Goal: Transaction & Acquisition: Purchase product/service

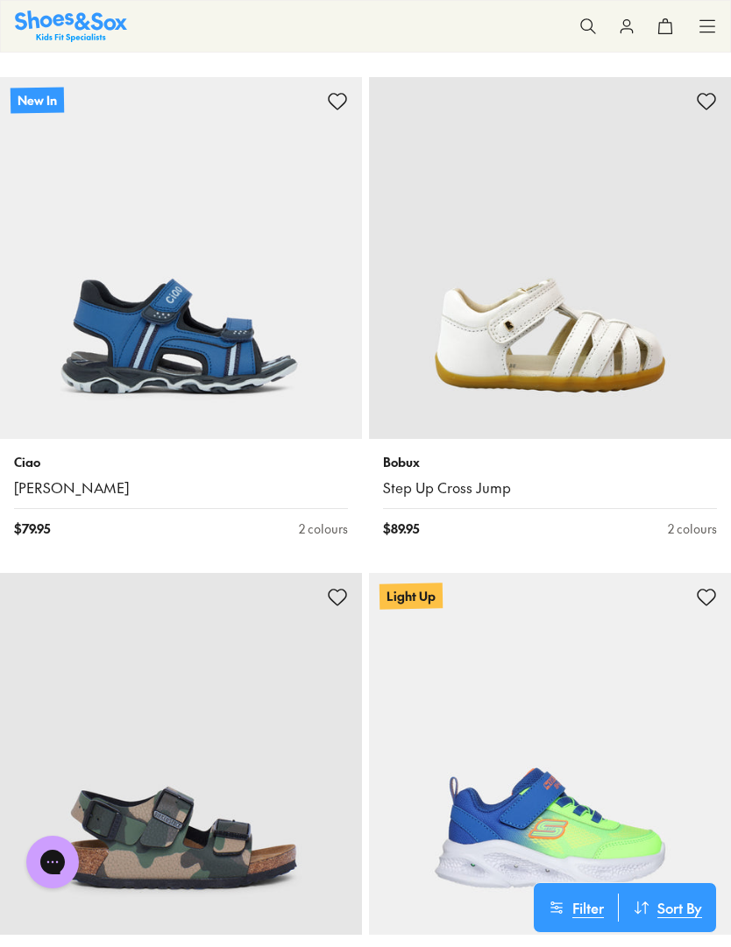
scroll to position [4789, 0]
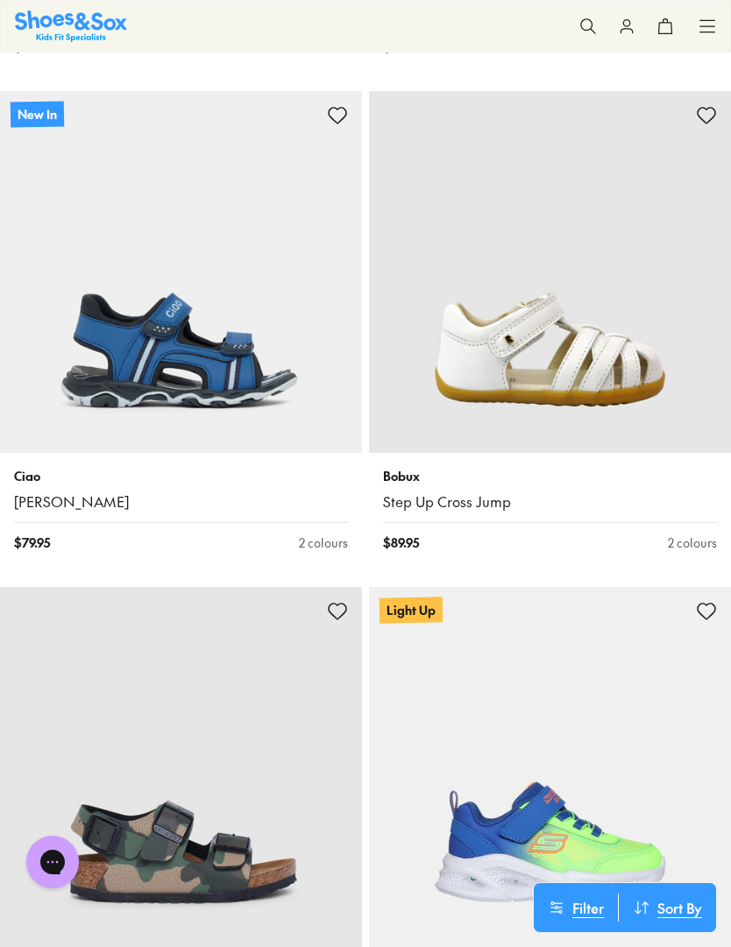
click at [545, 319] on img at bounding box center [550, 272] width 362 height 362
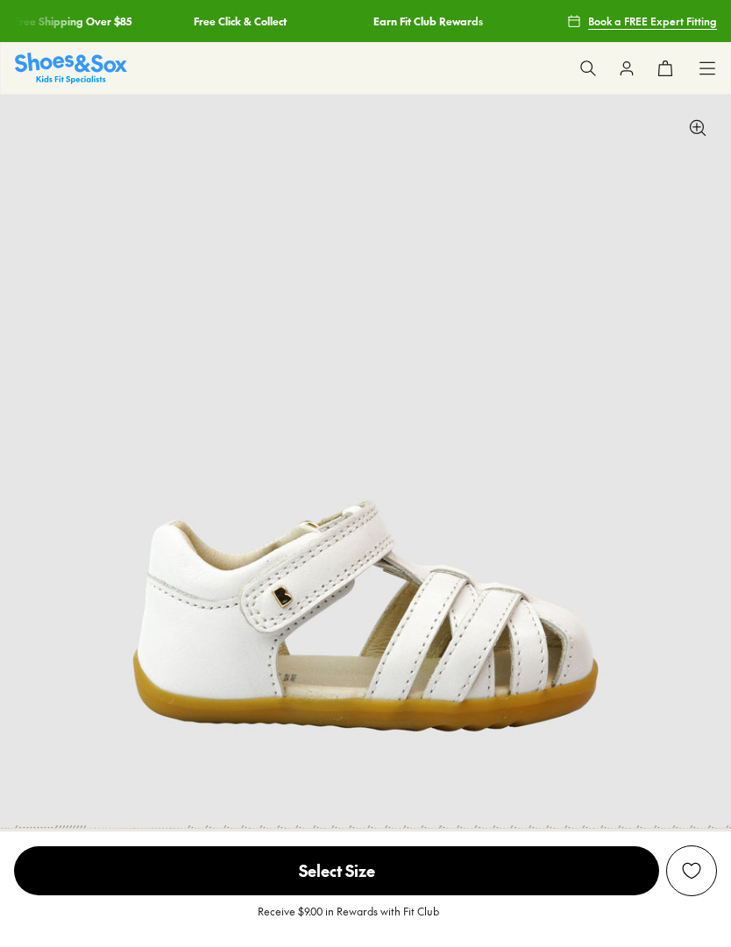
select select "*"
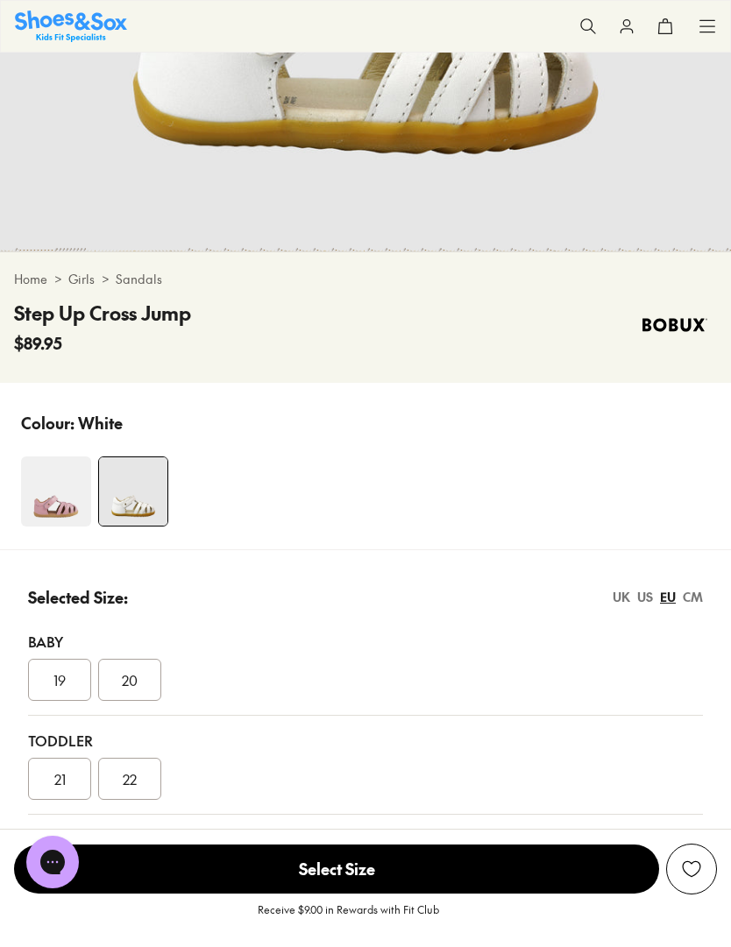
click at [702, 603] on div "CM" at bounding box center [692, 597] width 20 height 18
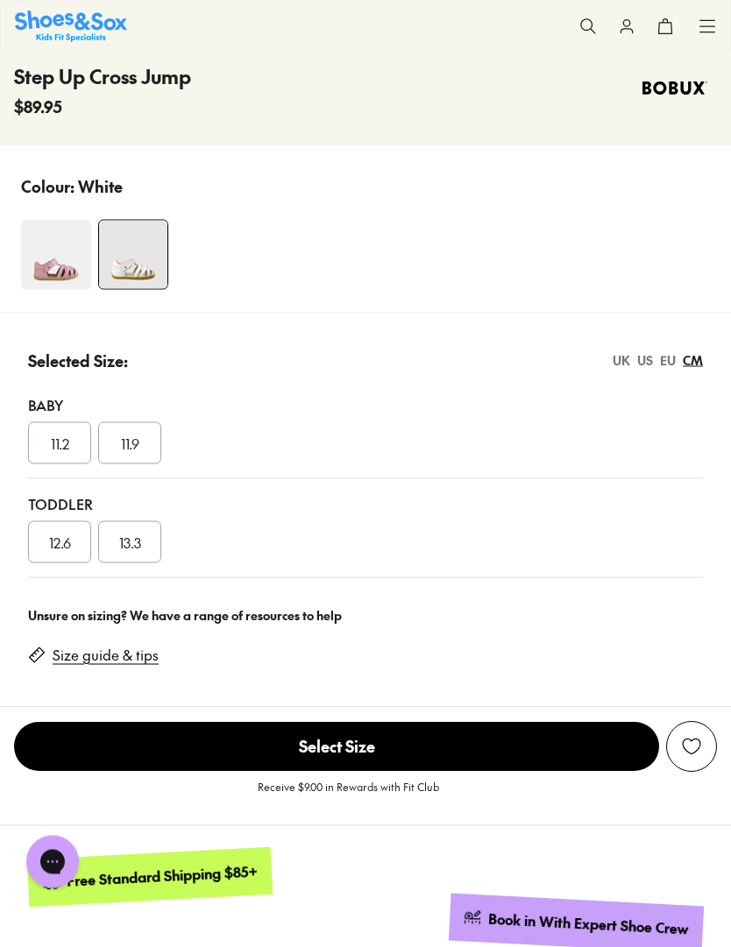
scroll to position [815, 0]
click at [700, 364] on div "CM" at bounding box center [692, 359] width 20 height 18
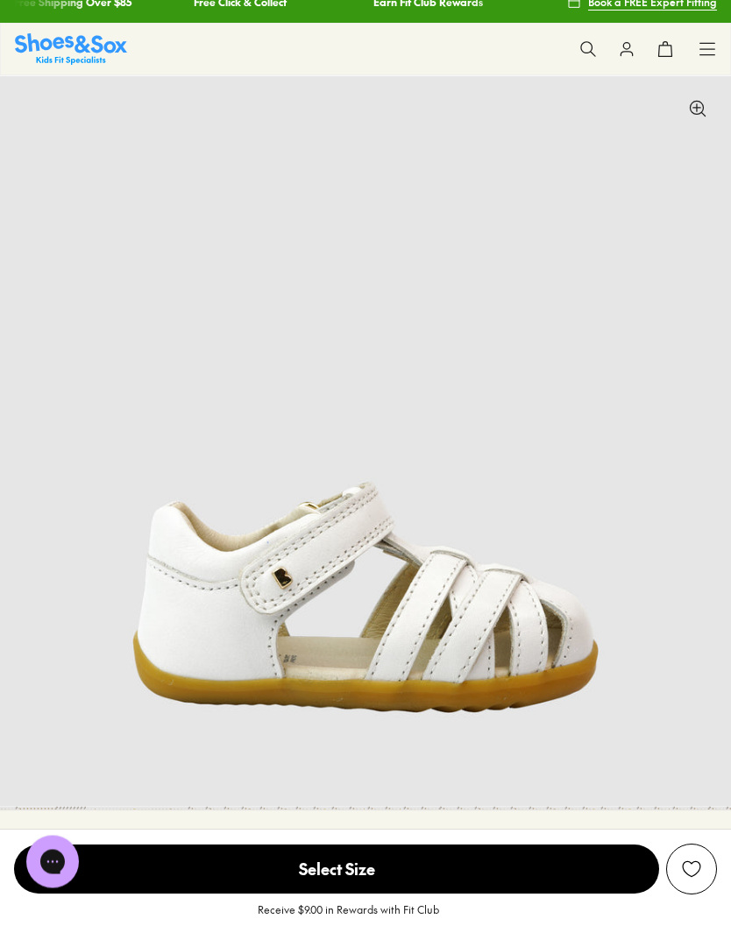
scroll to position [0, 0]
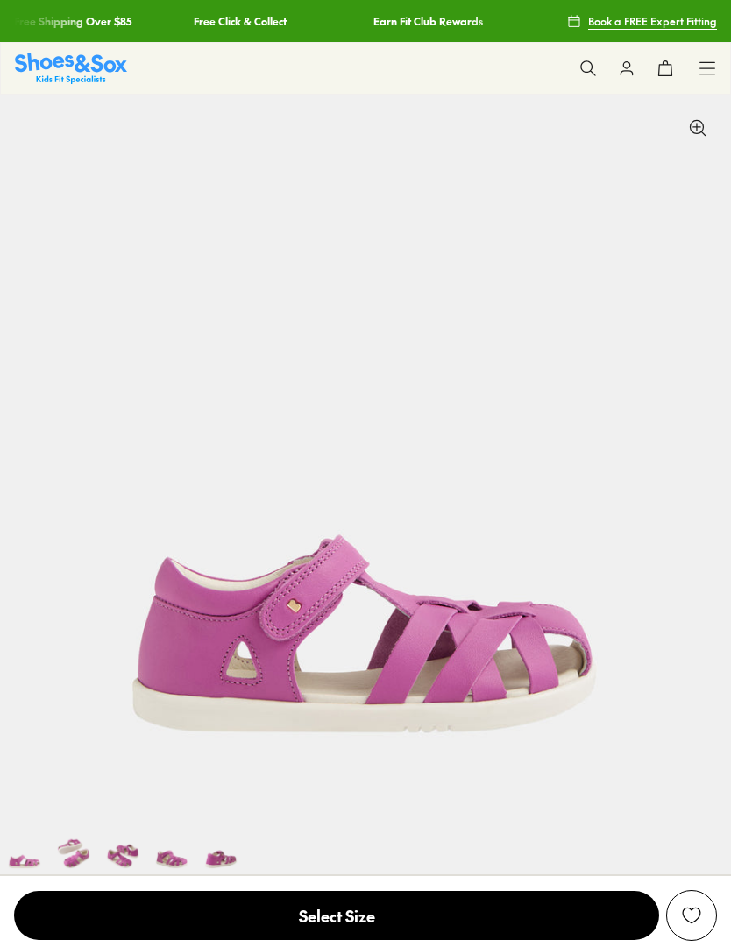
select select "*"
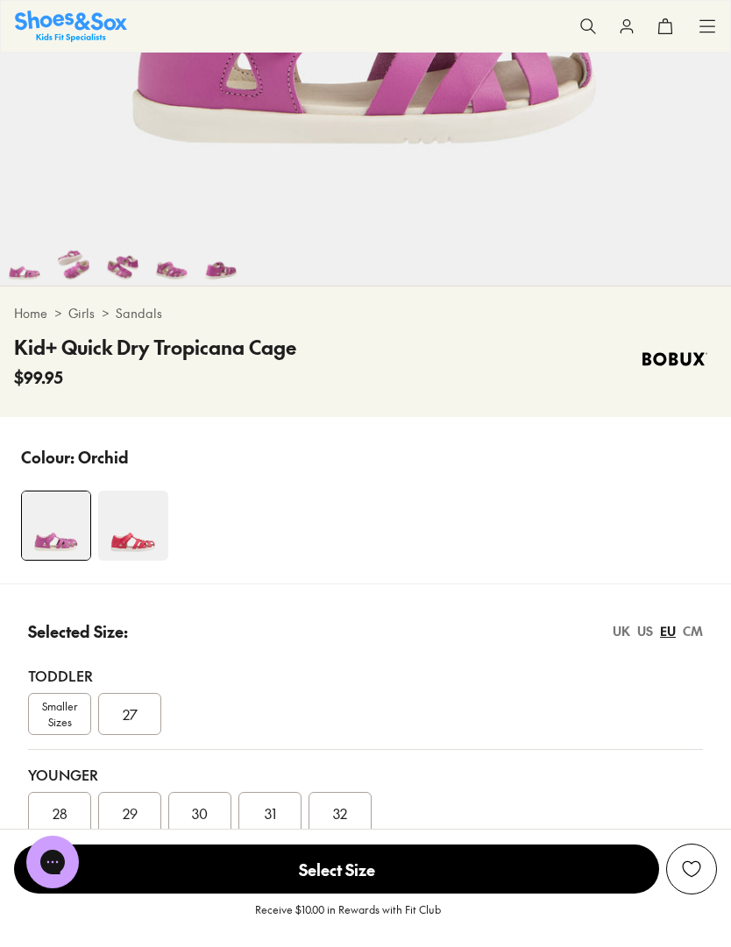
scroll to position [592, 0]
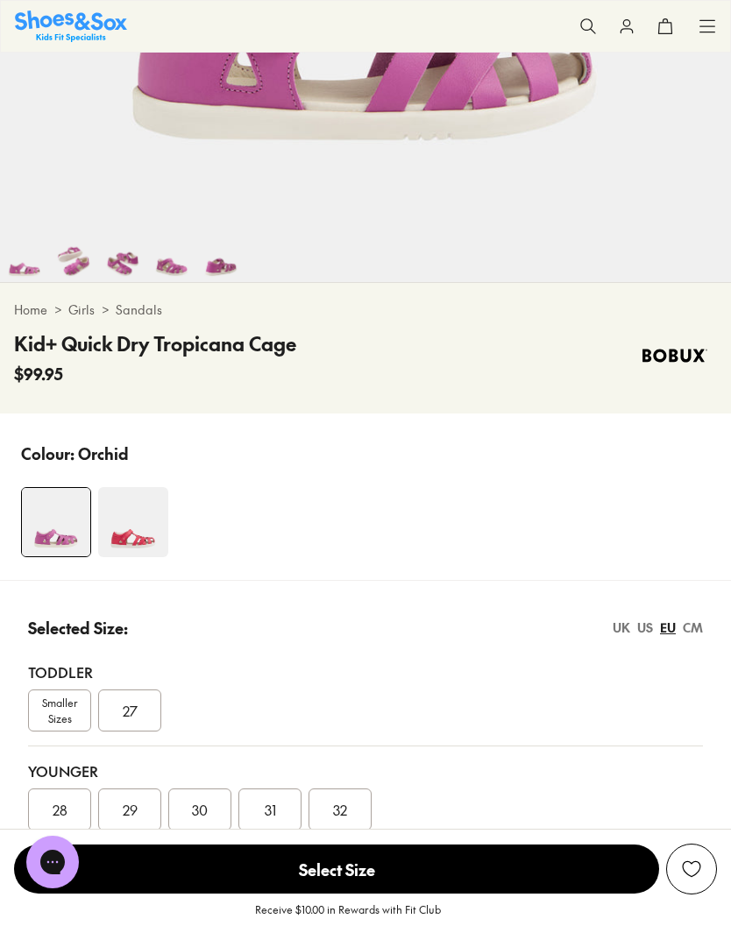
click at [61, 717] on span "Smaller Sizes" at bounding box center [59, 711] width 61 height 32
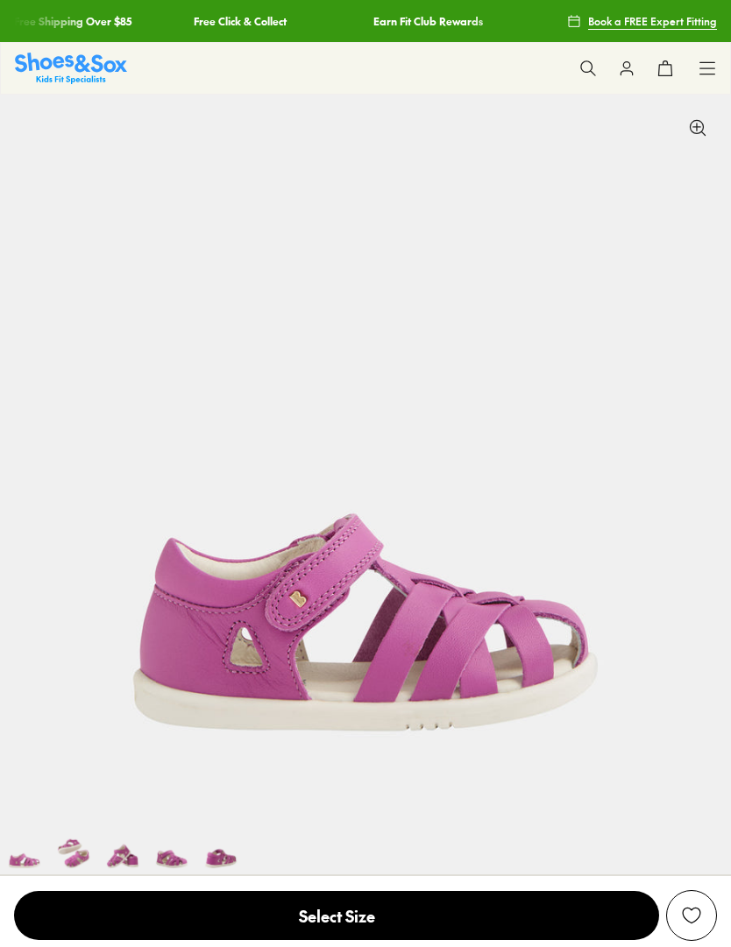
scroll to position [53, 0]
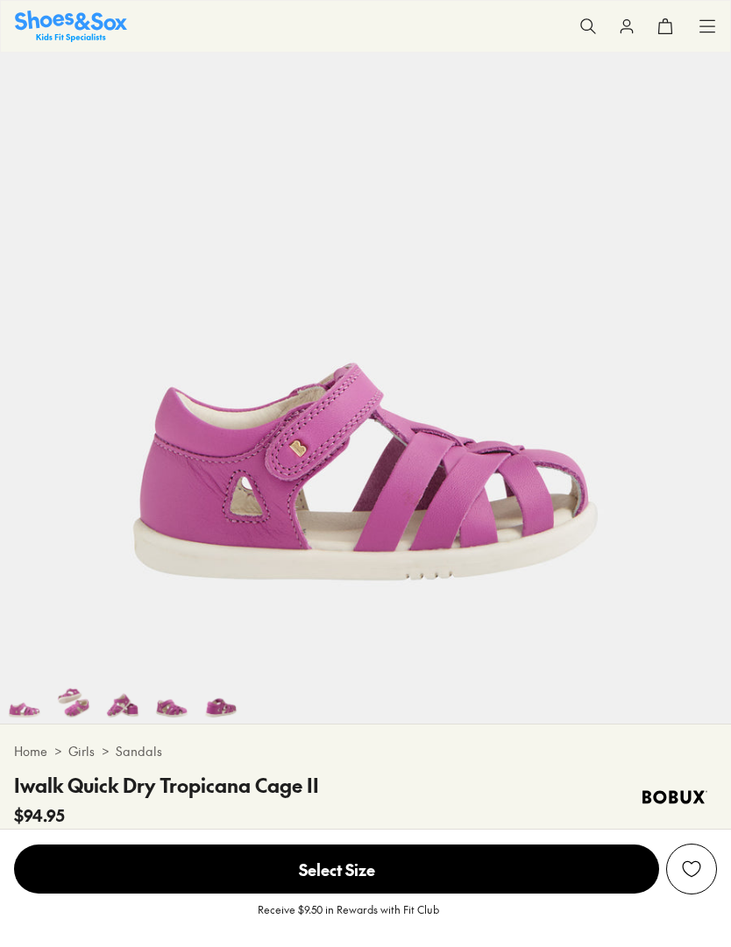
select select "*"
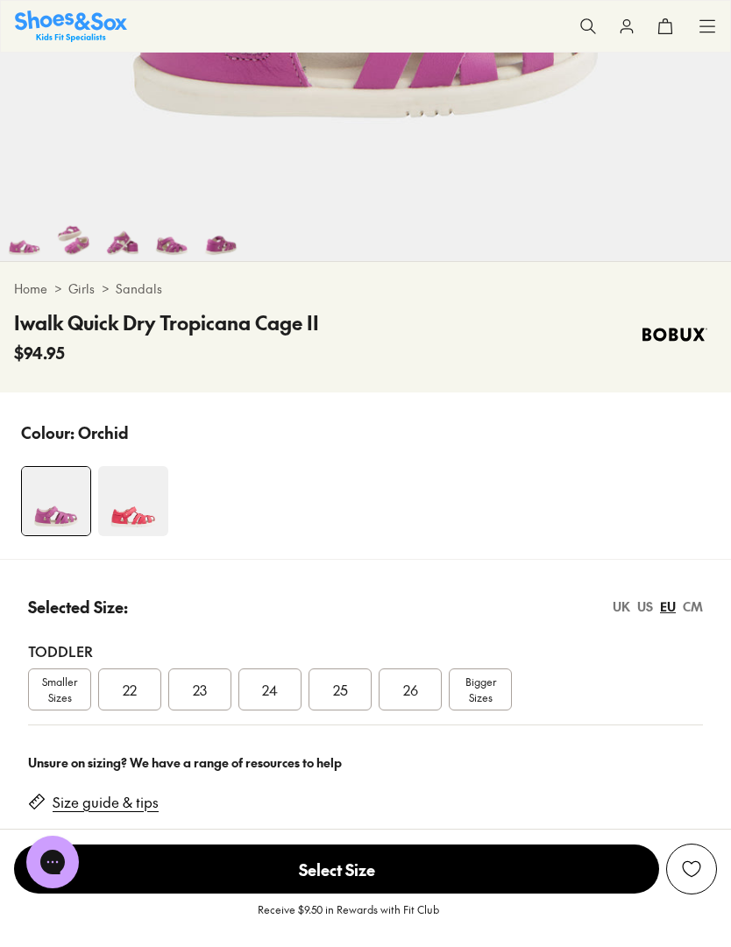
scroll to position [0, 0]
click at [699, 610] on div "CM" at bounding box center [692, 606] width 20 height 18
click at [350, 689] on span "15.3" at bounding box center [339, 689] width 23 height 21
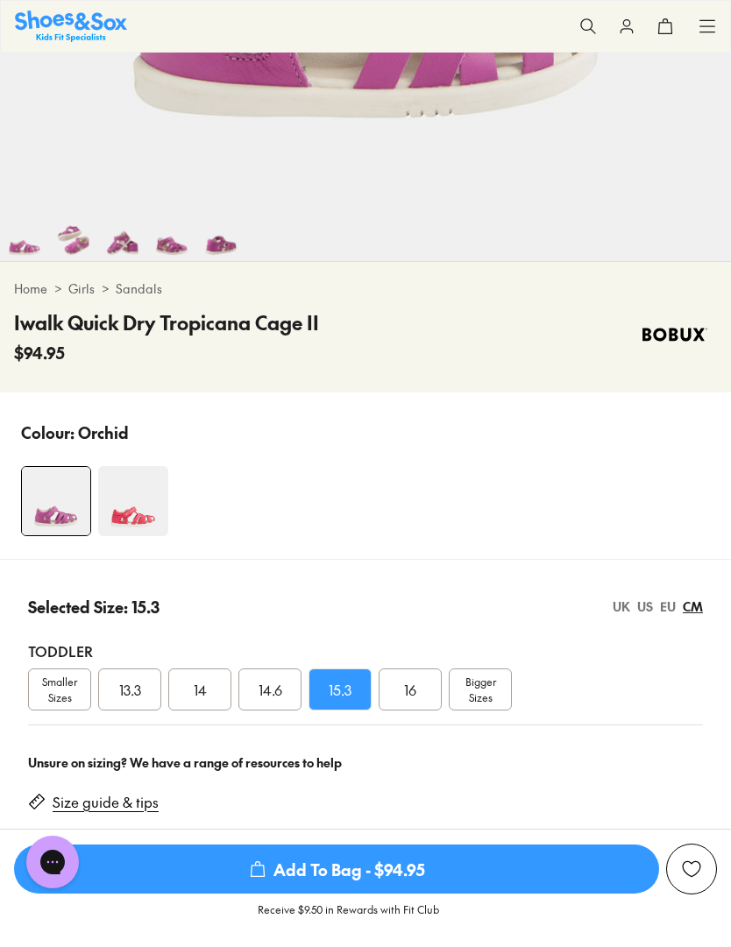
click at [670, 612] on div "EU" at bounding box center [668, 606] width 16 height 18
click at [273, 696] on span "24" at bounding box center [270, 689] width 16 height 21
click at [698, 608] on div "CM" at bounding box center [692, 606] width 20 height 18
click at [59, 695] on span "Smaller Sizes" at bounding box center [59, 690] width 61 height 32
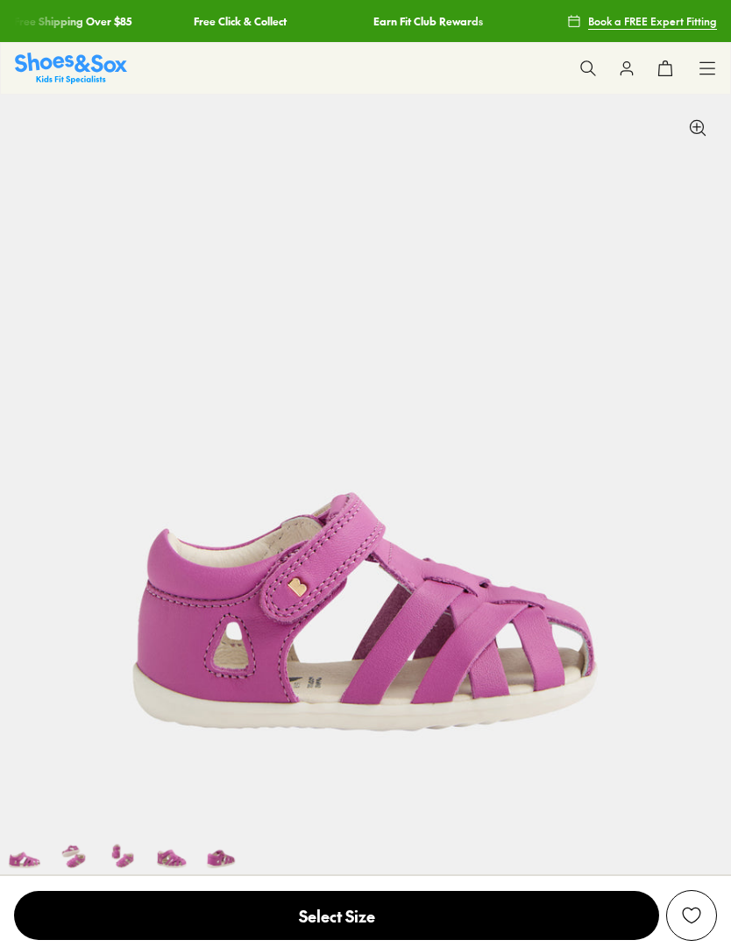
select select "*"
